Goal: Use online tool/utility: Utilize a website feature to perform a specific function

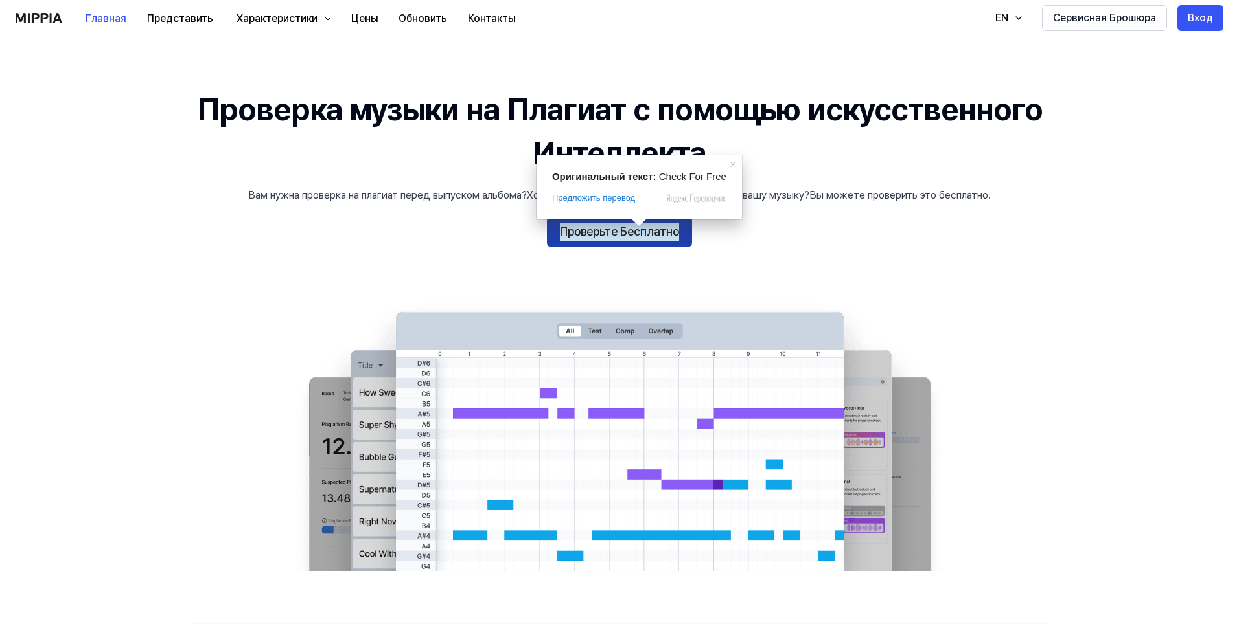
click at [619, 232] on ya-tr-span "Проверьте Бесплатно" at bounding box center [619, 232] width 119 height 19
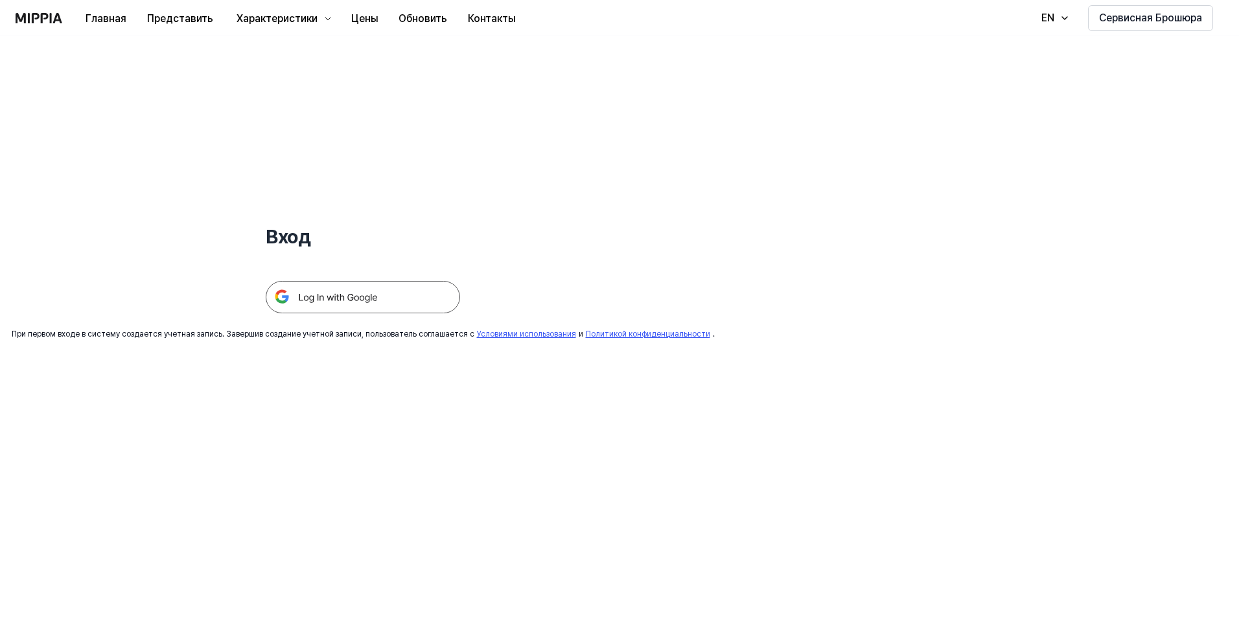
click at [377, 296] on img at bounding box center [363, 297] width 194 height 32
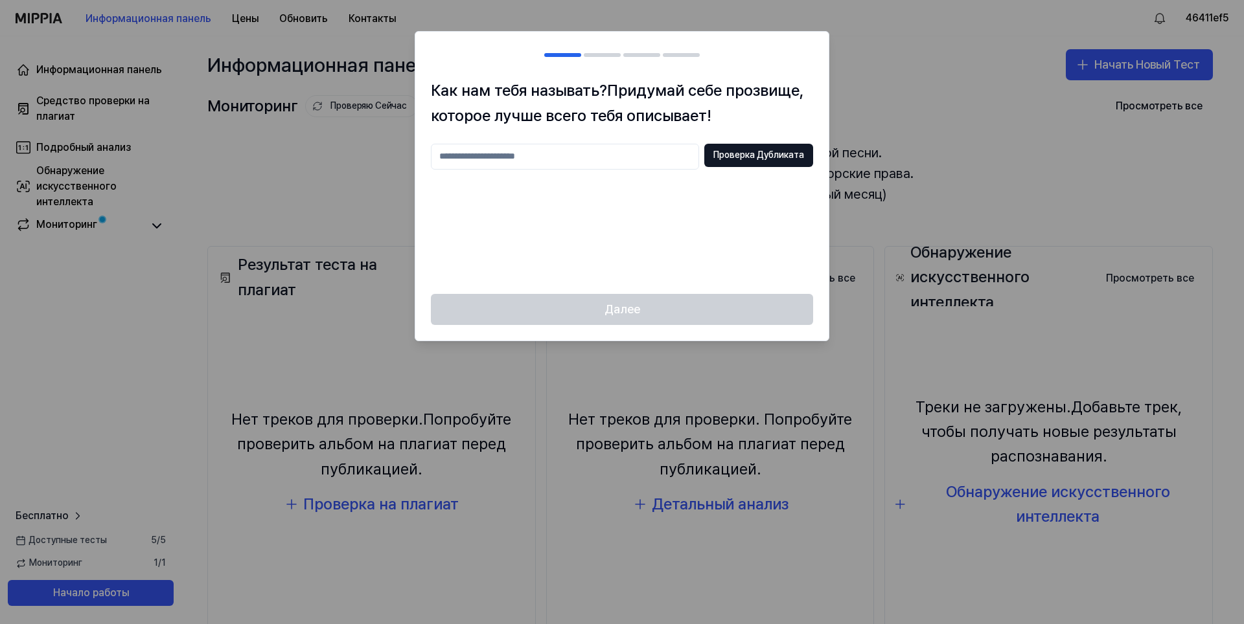
click at [573, 154] on input "text" at bounding box center [565, 157] width 268 height 26
type input "********"
click at [752, 154] on ya-tr-span "Проверка Дубликата" at bounding box center [758, 155] width 91 height 13
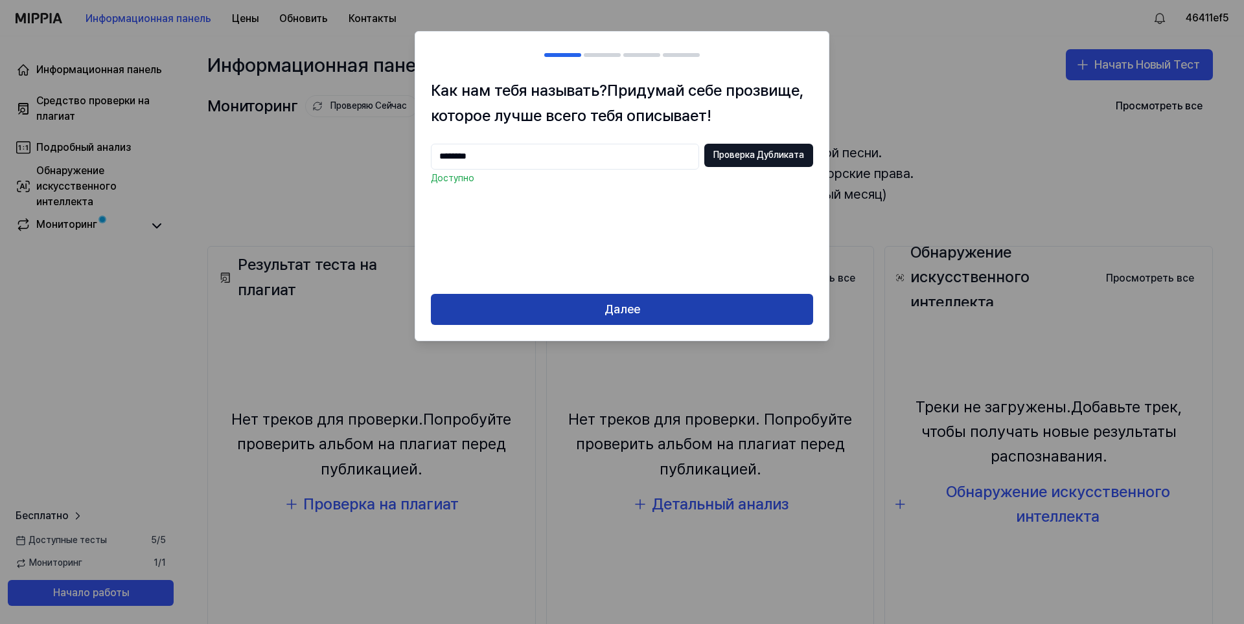
click at [656, 301] on button "Далее" at bounding box center [622, 309] width 382 height 31
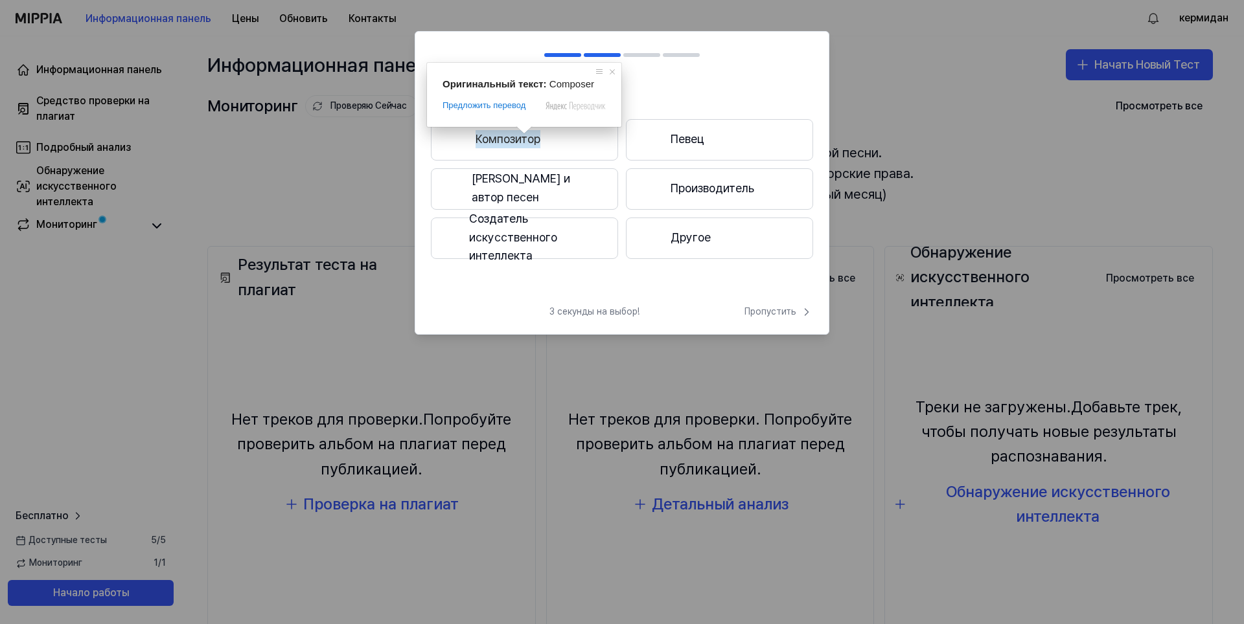
click at [535, 136] on ya-tr-span "Композитор" at bounding box center [507, 139] width 65 height 19
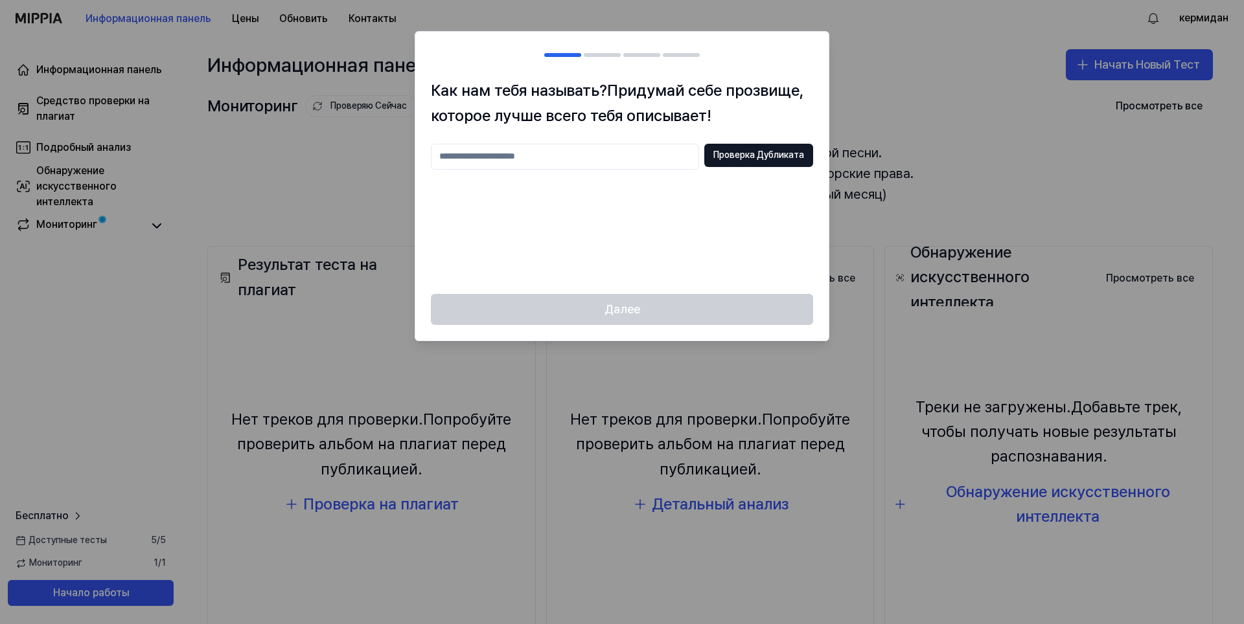
click at [575, 163] on input "text" at bounding box center [565, 157] width 268 height 26
click at [779, 143] on div "Как нам тебя называть? Придумай себе прозвище, которое лучше всего тебя описыва…" at bounding box center [621, 186] width 413 height 216
click at [790, 148] on button "Проверка Дубликата" at bounding box center [758, 155] width 109 height 23
click at [520, 157] on input "********" at bounding box center [565, 157] width 268 height 26
type input "*********"
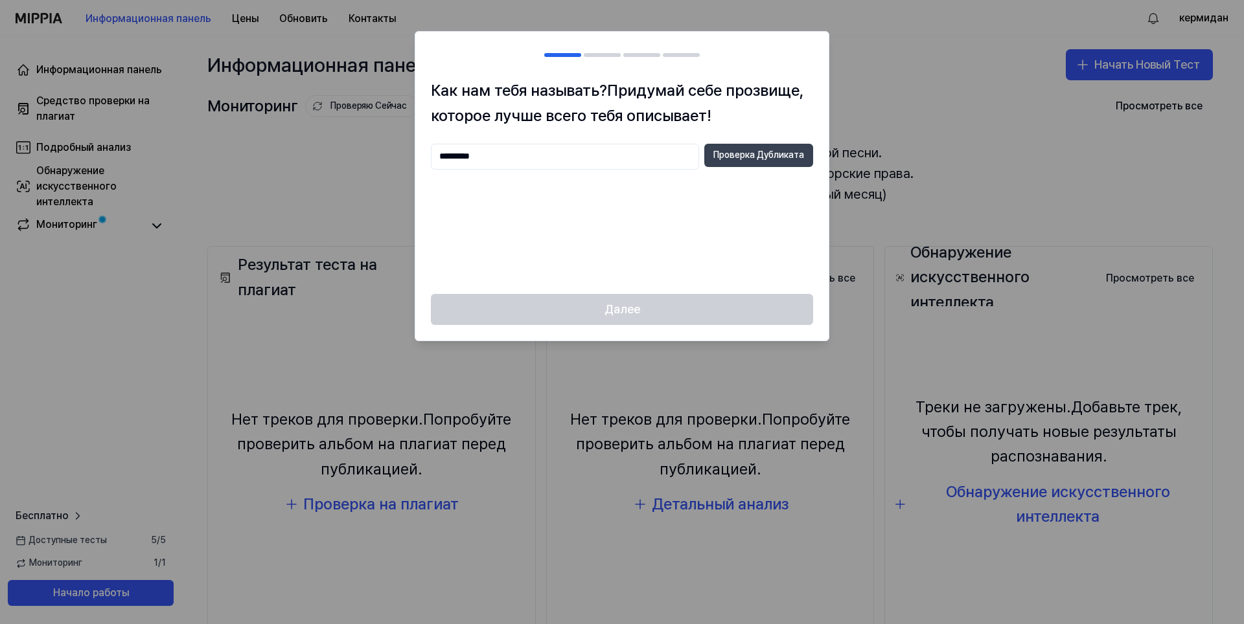
click at [726, 149] on ya-tr-span "Проверка Дубликата" at bounding box center [758, 155] width 91 height 13
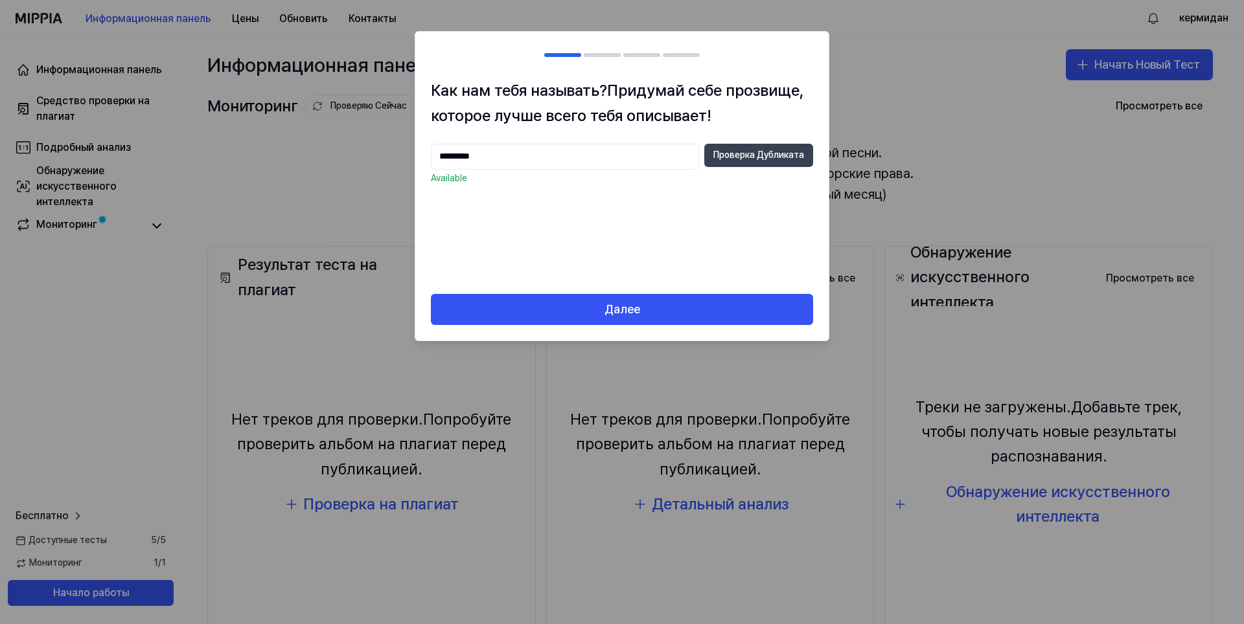
drag, startPoint x: 726, startPoint y: 149, endPoint x: 728, endPoint y: 155, distance: 7.0
click at [728, 155] on ya-tr-span "Проверка Дубликата" at bounding box center [758, 155] width 91 height 13
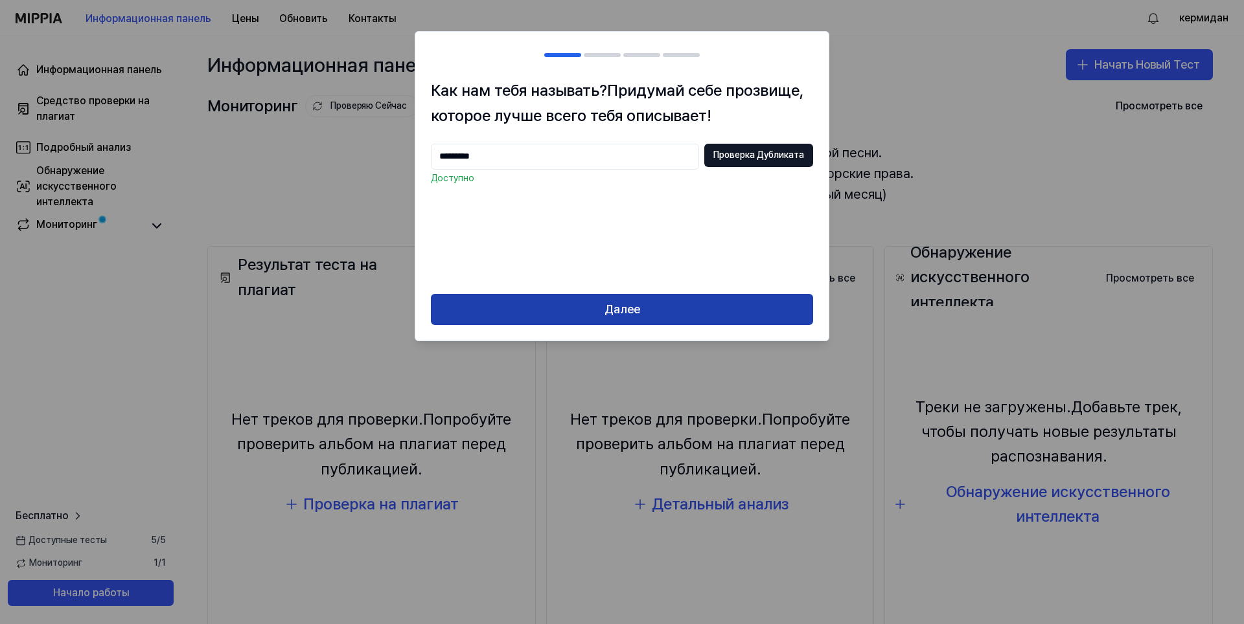
click at [628, 308] on ya-tr-span "Далее" at bounding box center [622, 310] width 36 height 19
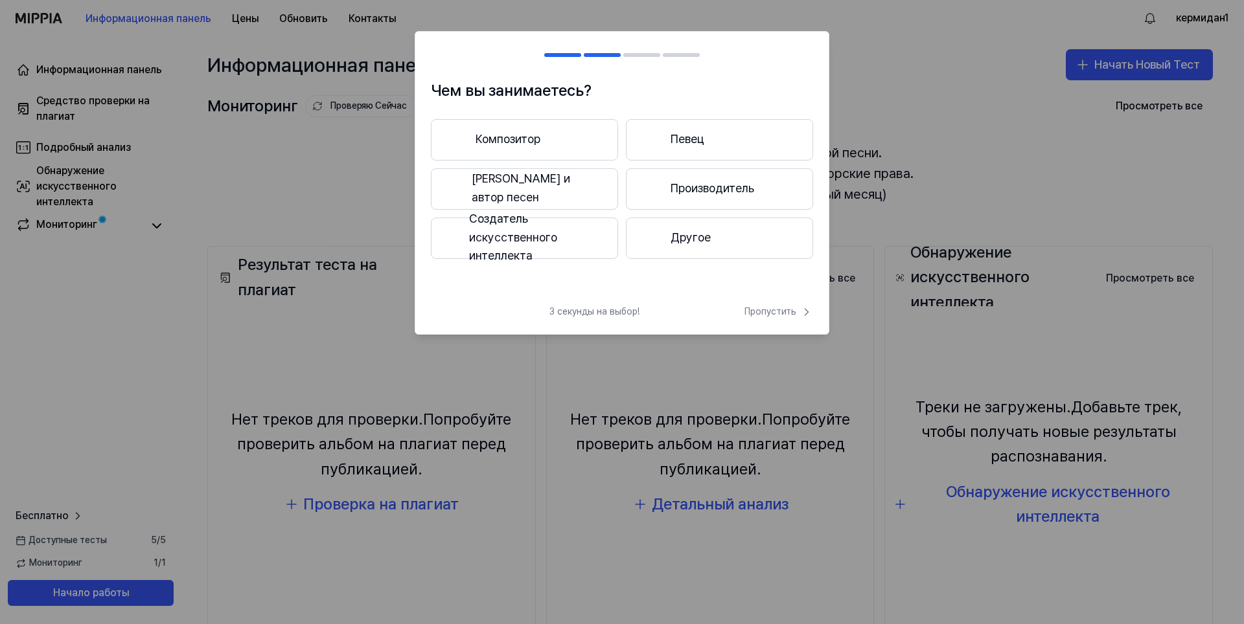
click at [710, 226] on button "Другое" at bounding box center [719, 238] width 187 height 41
